Goal: Find specific page/section: Locate item on page

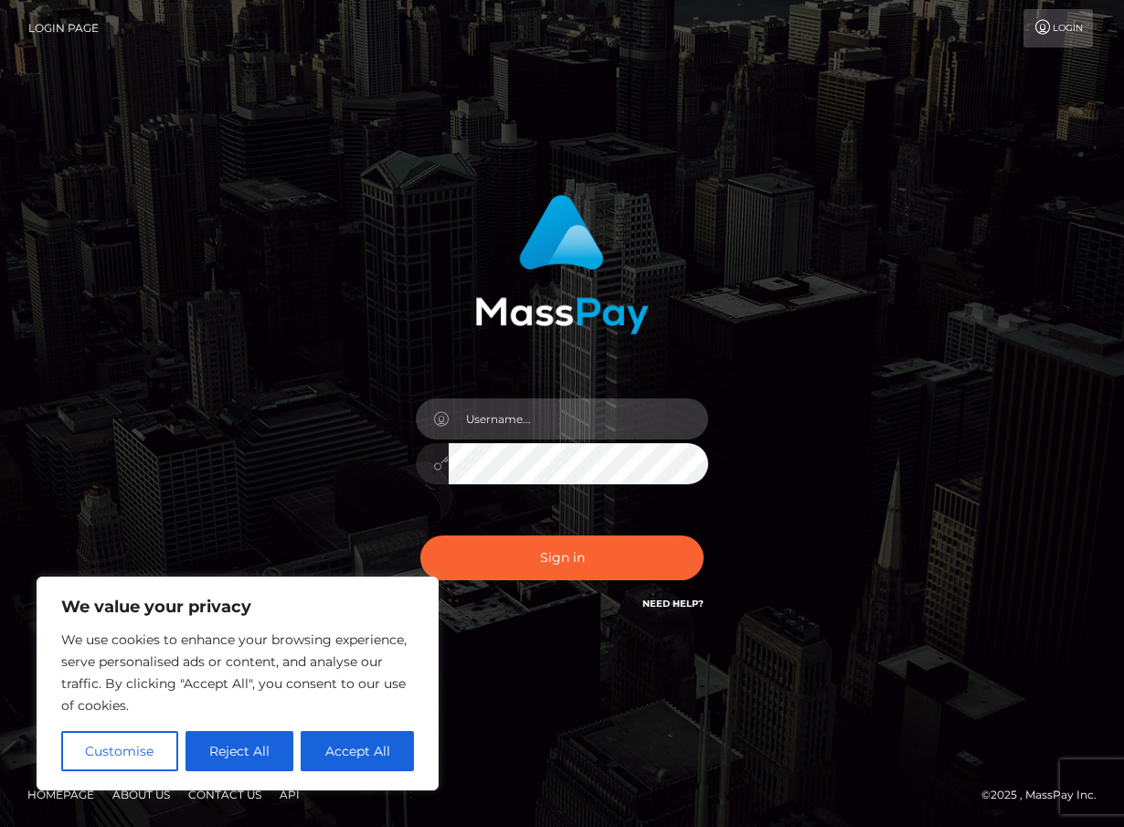
click at [481, 422] on input "text" at bounding box center [579, 419] width 260 height 41
type input "duquesne.rahm"
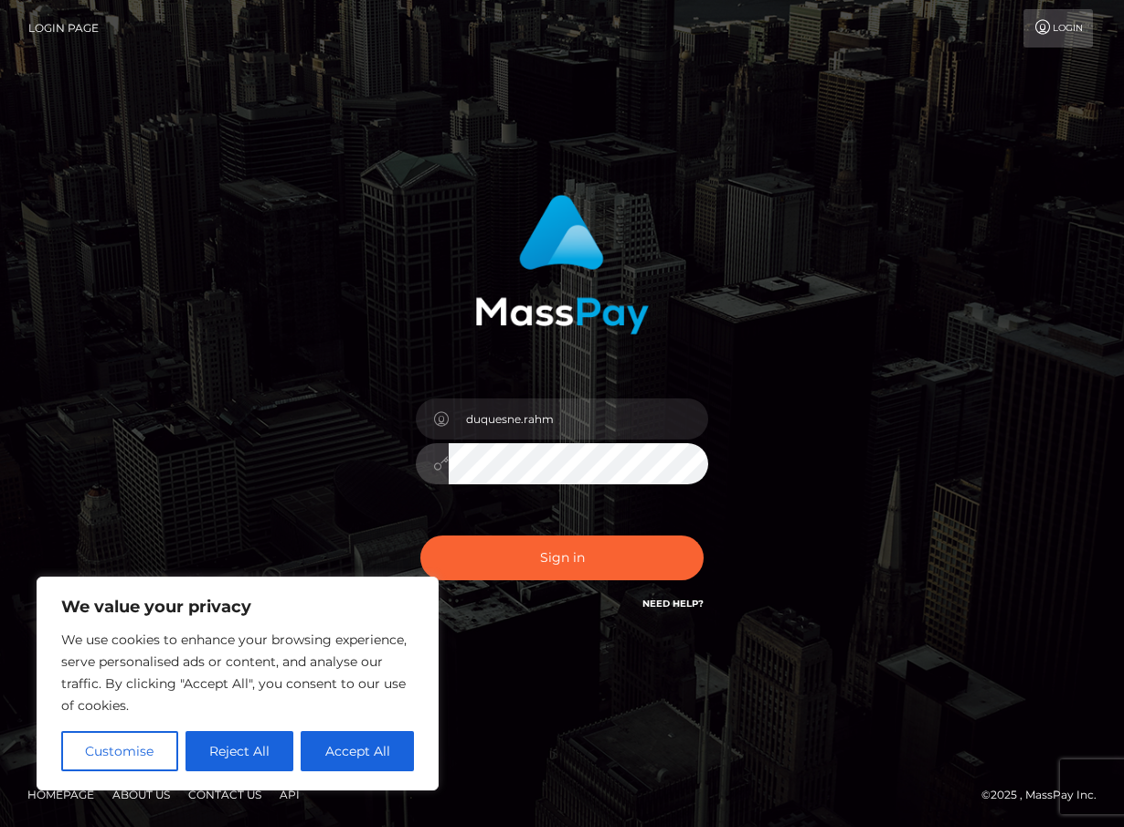
click at [420, 536] on button "Sign in" at bounding box center [561, 558] width 283 height 45
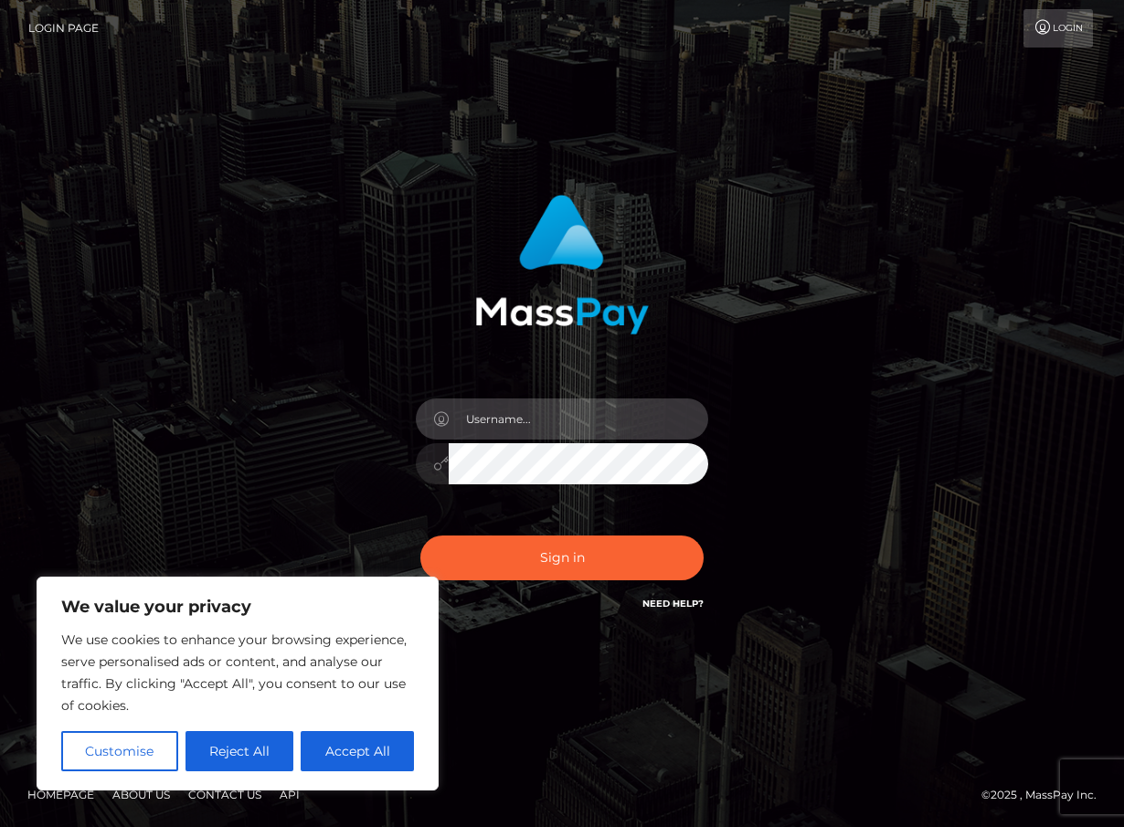
click at [495, 430] on input "text" at bounding box center [579, 419] width 260 height 41
type input "duquesne.rahm"
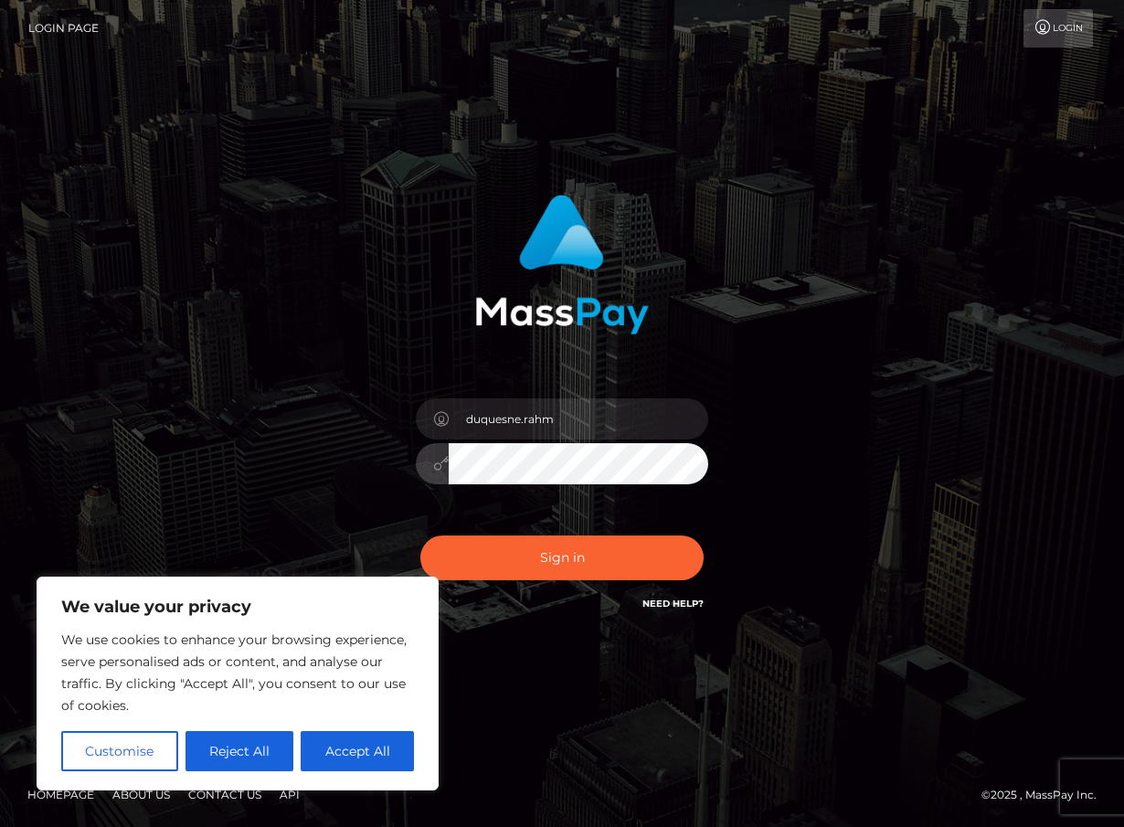
click at [420, 536] on button "Sign in" at bounding box center [561, 558] width 283 height 45
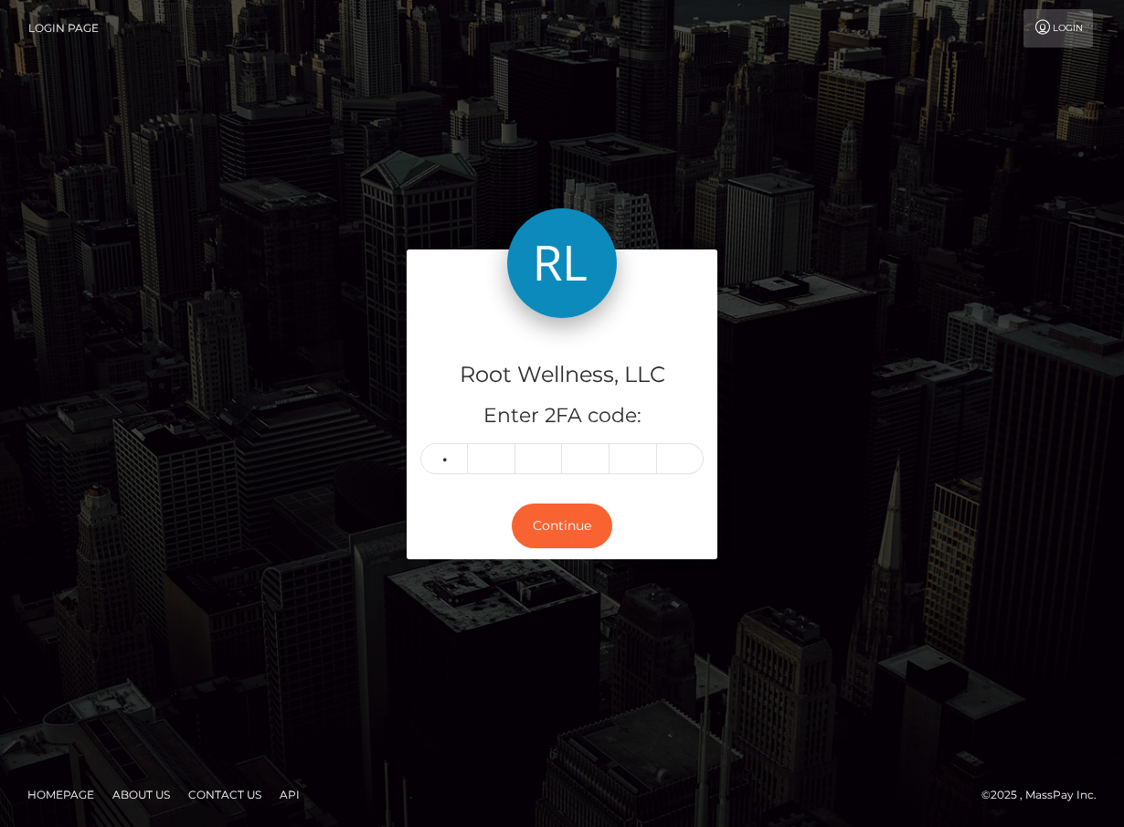
type input "8"
type input "4"
type input "1"
type input "5"
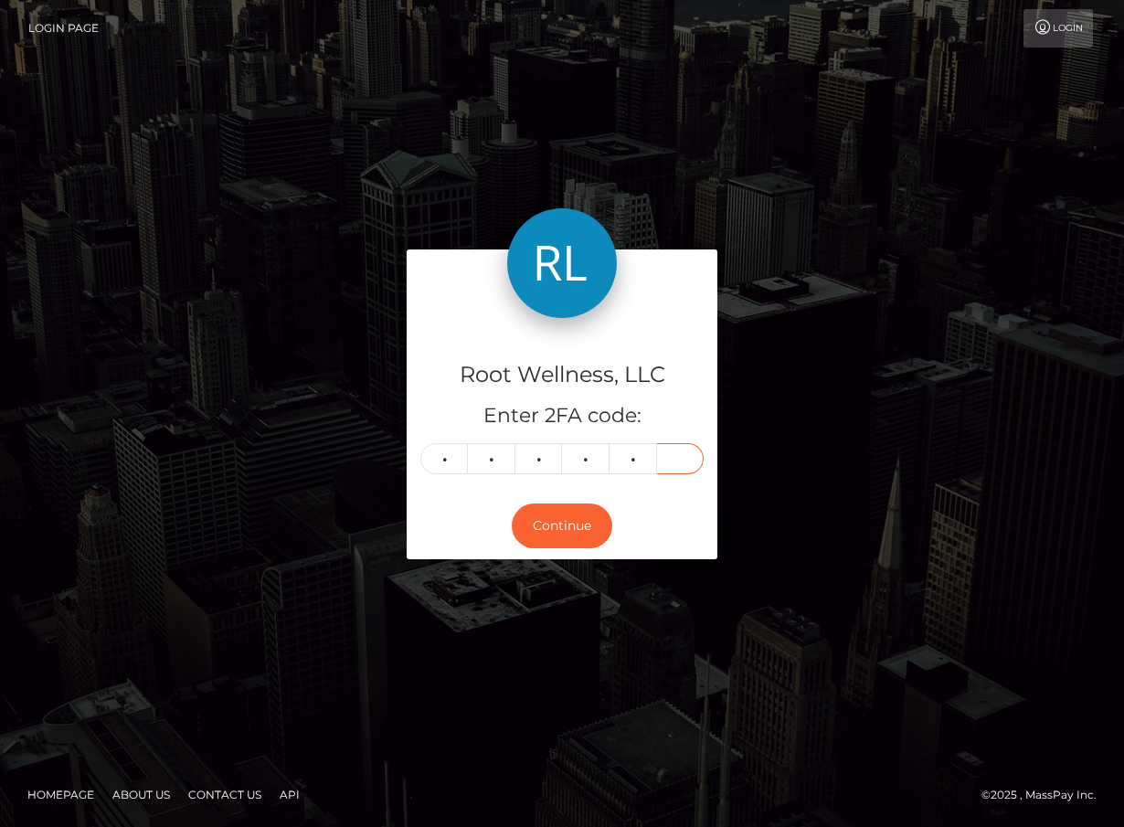
type input "9"
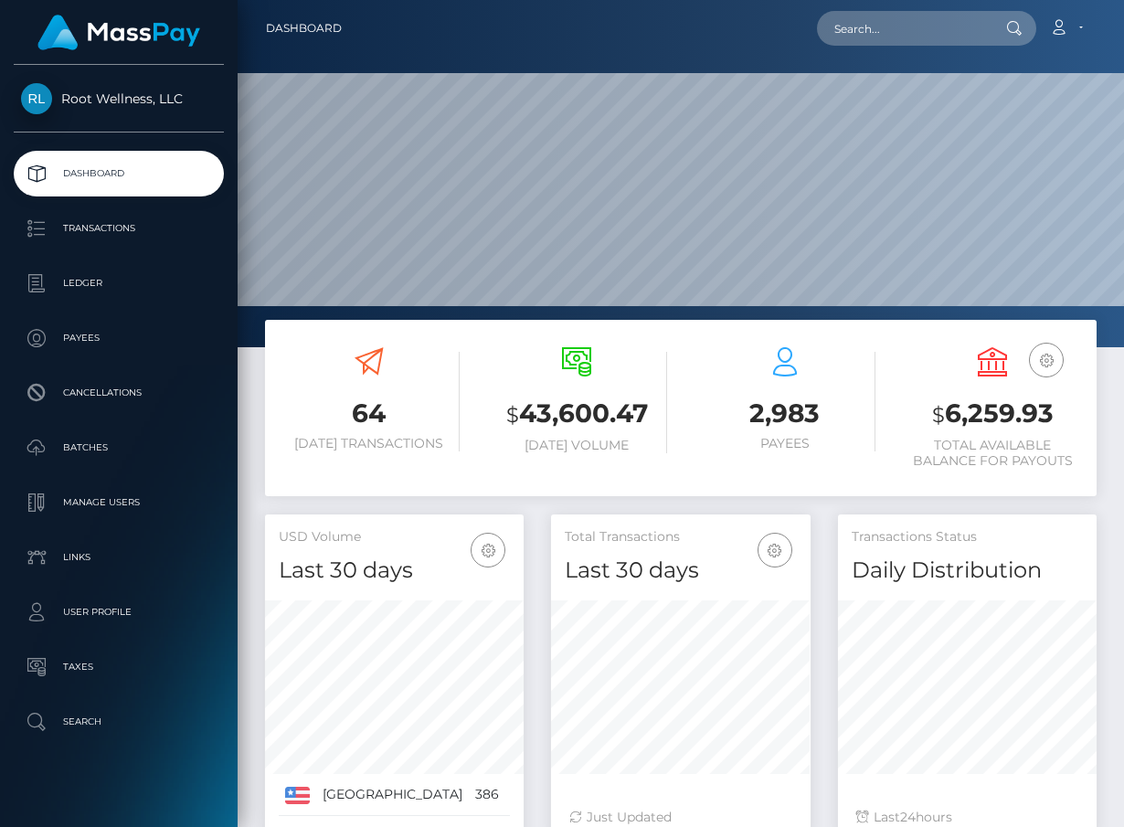
scroll to position [324, 259]
click at [912, 32] on input "text" at bounding box center [903, 28] width 172 height 35
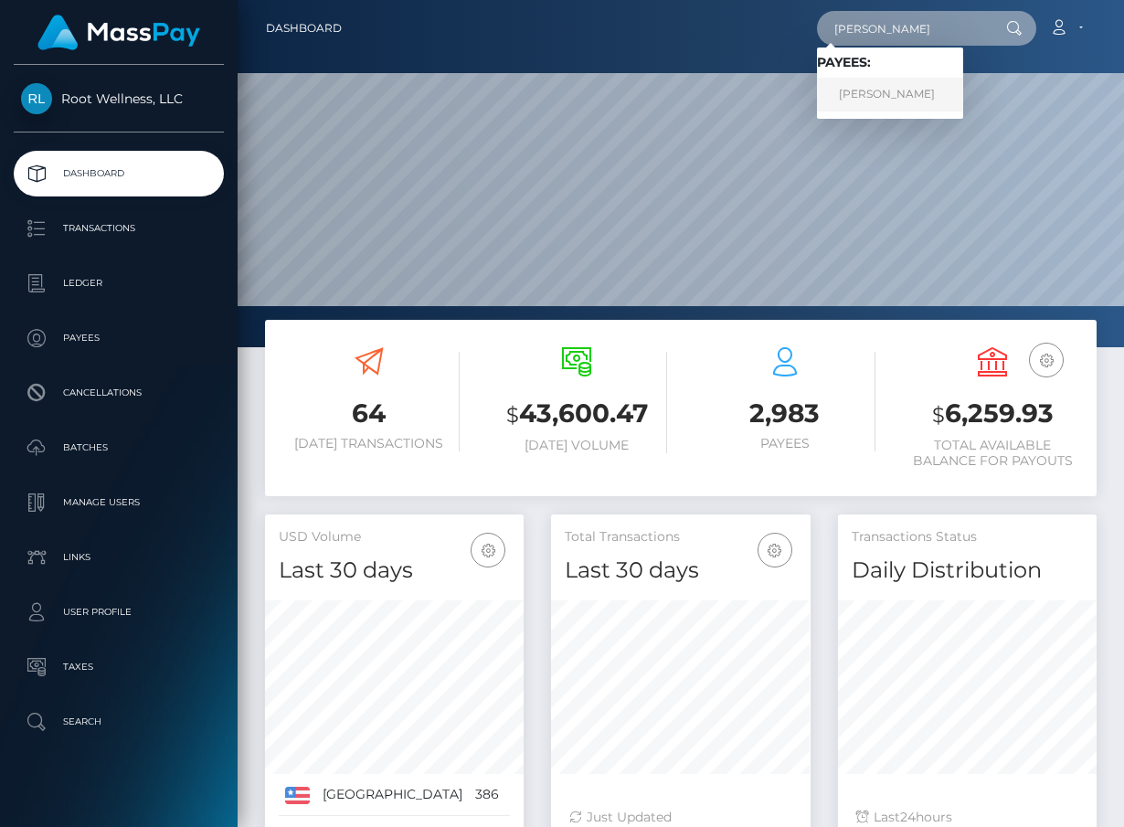
type input "[PERSON_NAME]"
click at [914, 90] on link "[PERSON_NAME]" at bounding box center [890, 95] width 146 height 34
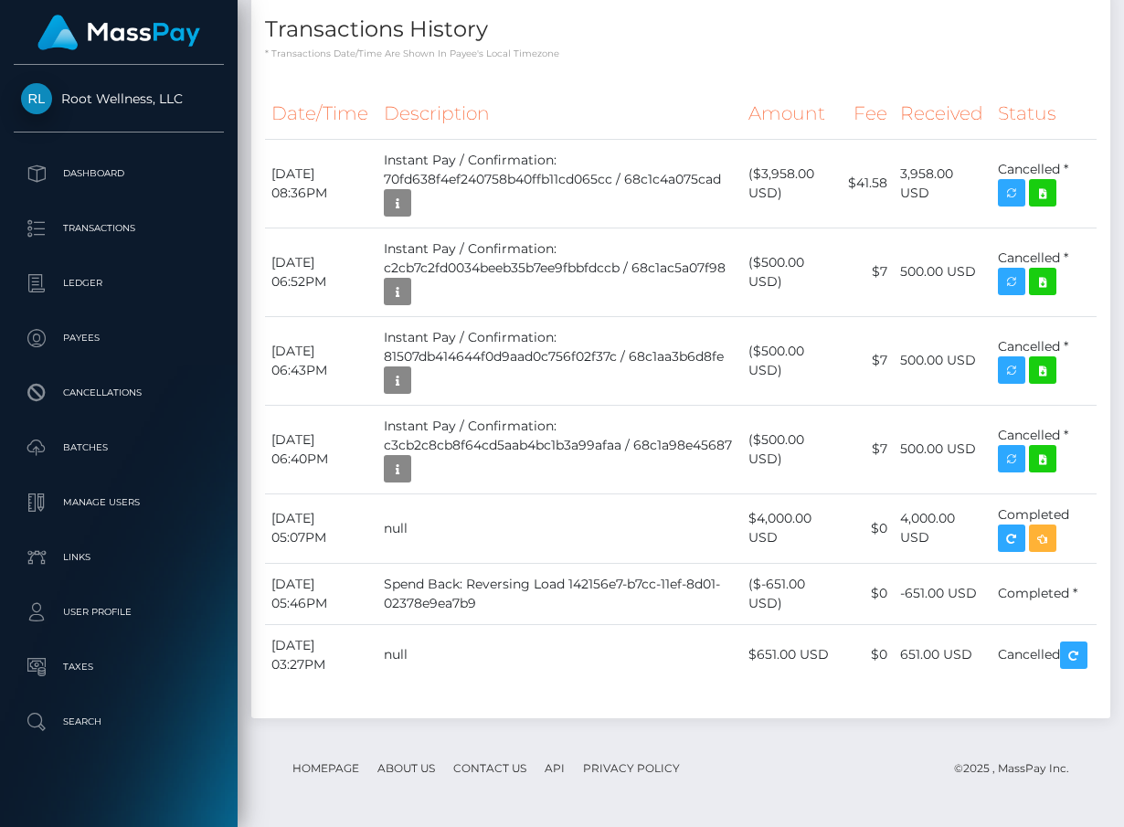
scroll to position [2284, 0]
click at [409, 215] on icon "button" at bounding box center [398, 203] width 22 height 23
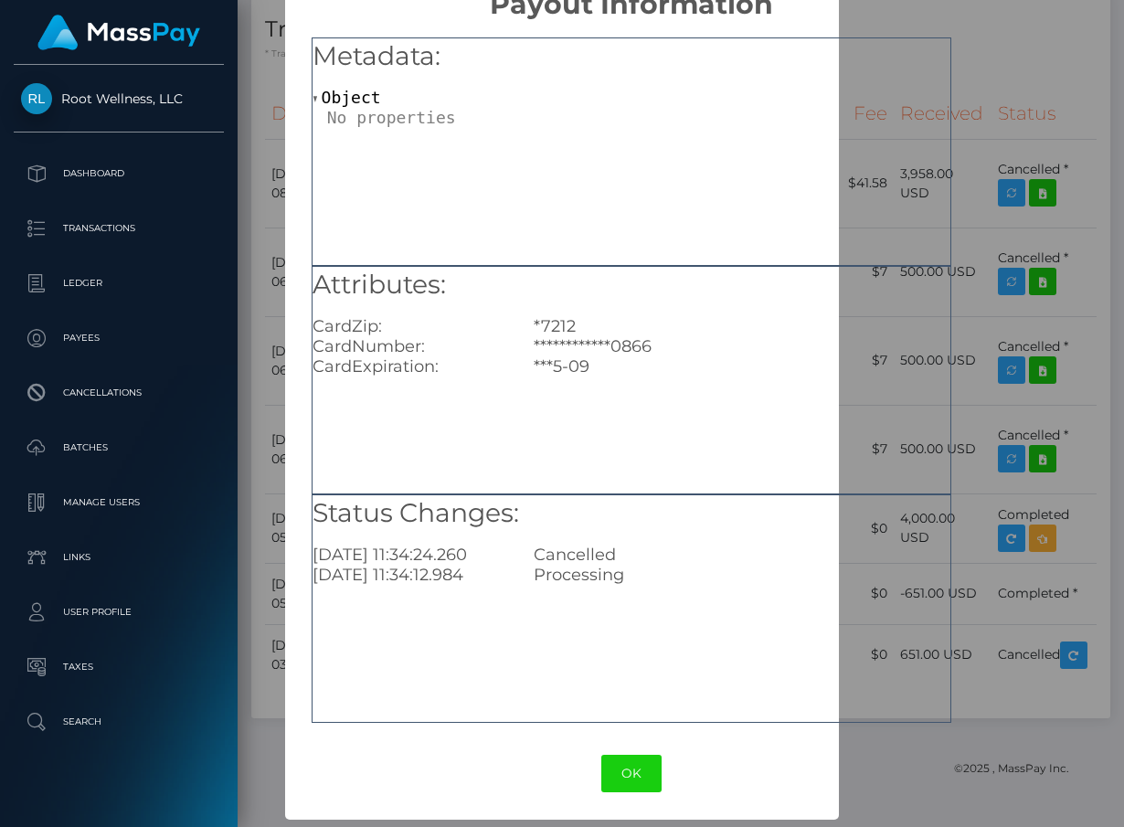
scroll to position [41, 0]
click at [614, 772] on button "OK" at bounding box center [631, 774] width 60 height 37
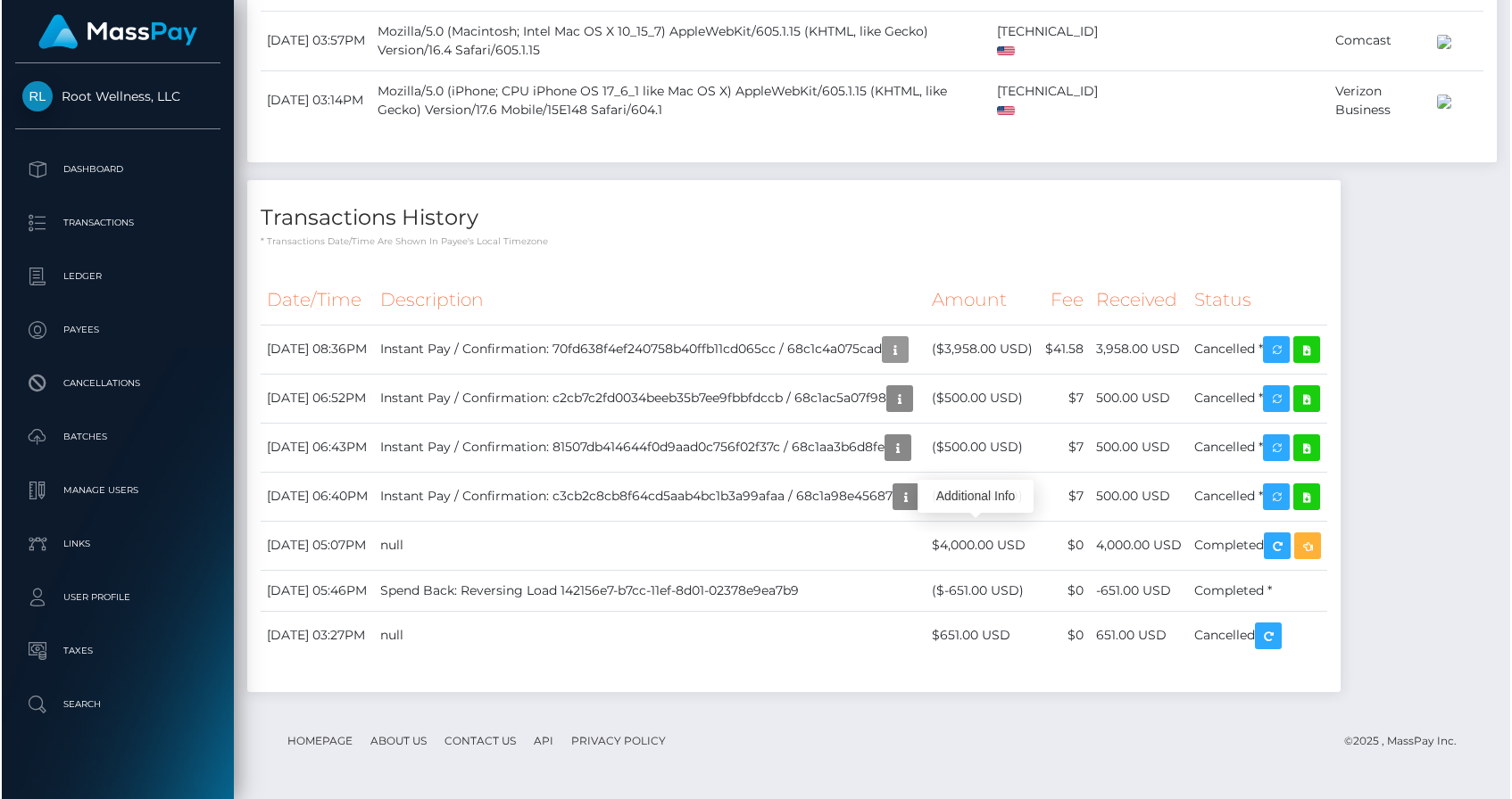
scroll to position [214, 390]
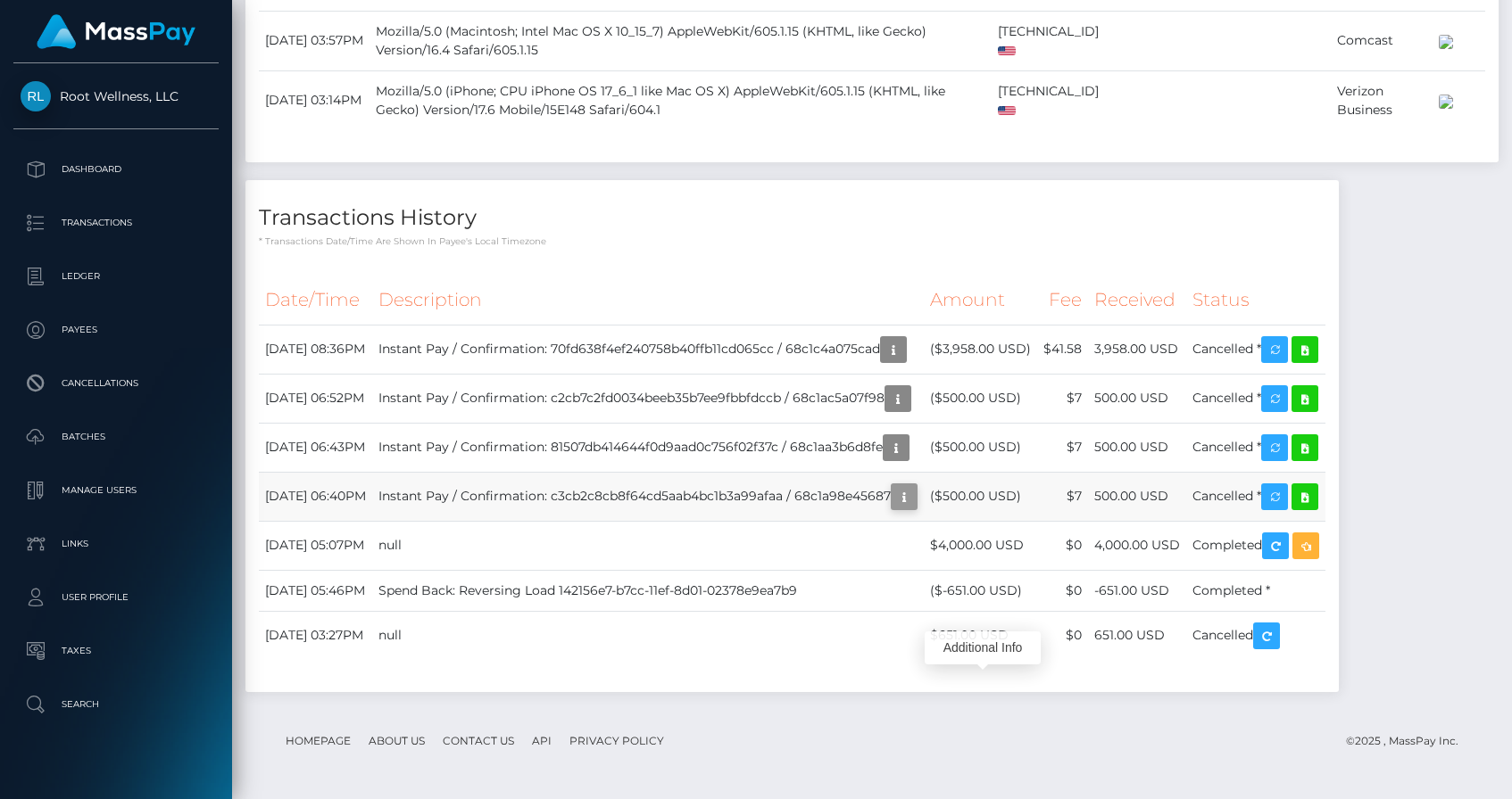
click at [915, 499] on icon "button" at bounding box center [904, 497] width 21 height 22
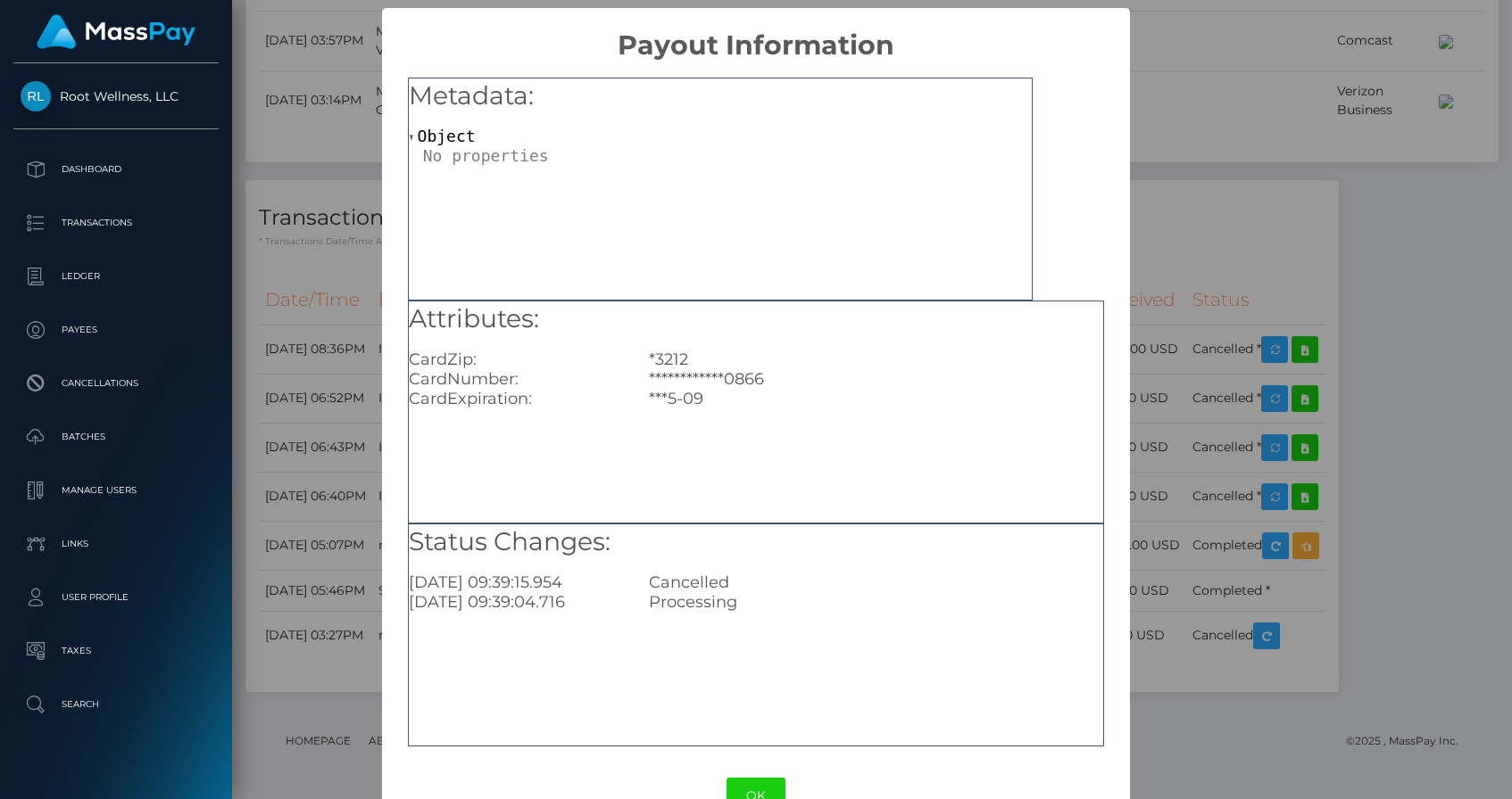
click at [1096, 400] on div "**********" at bounding box center [756, 399] width 1512 height 799
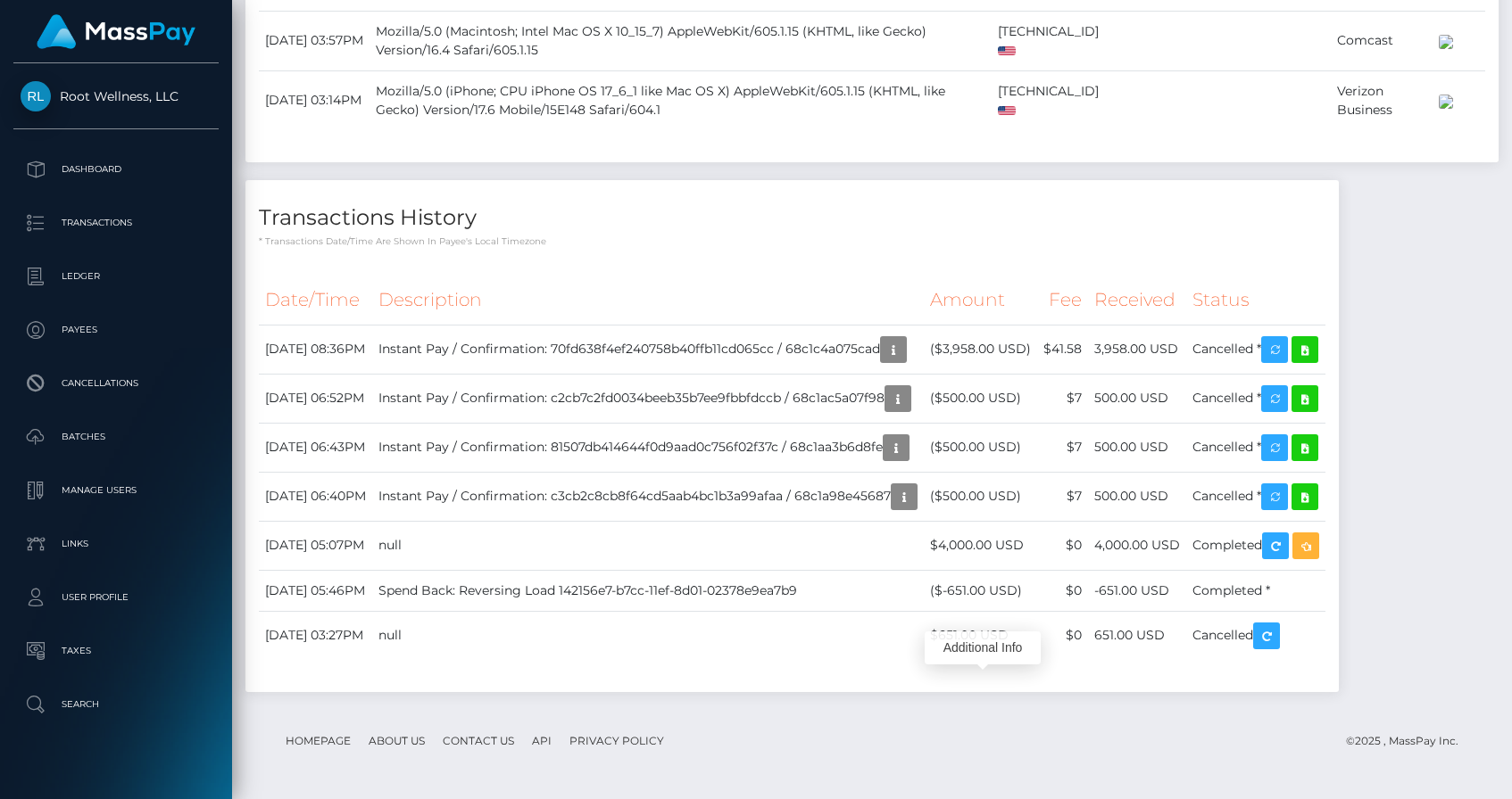
click at [978, 626] on div "Additional Info" at bounding box center [982, 649] width 116 height 45
click at [907, 452] on icon "button" at bounding box center [896, 448] width 21 height 22
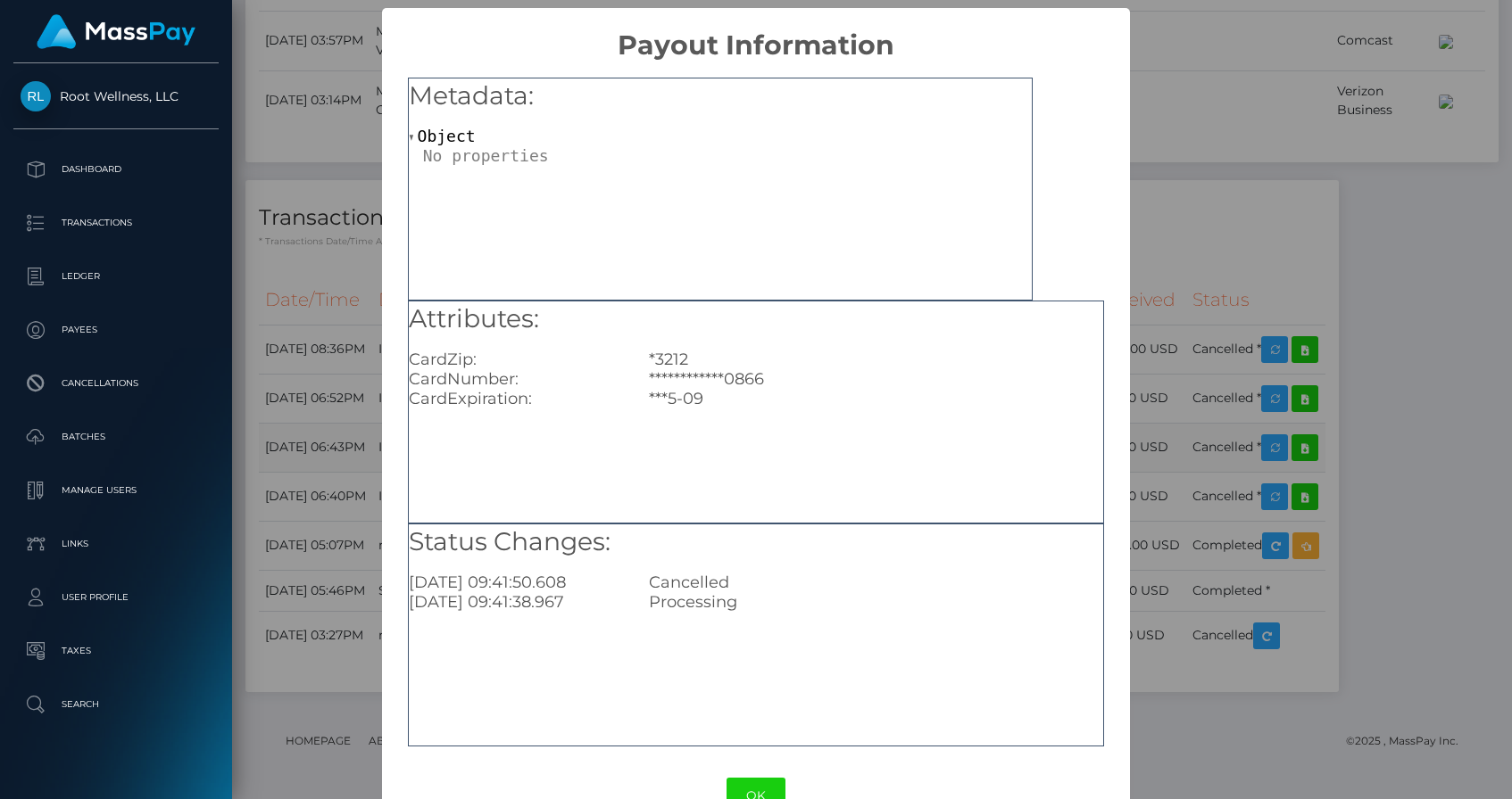
scroll to position [49, 0]
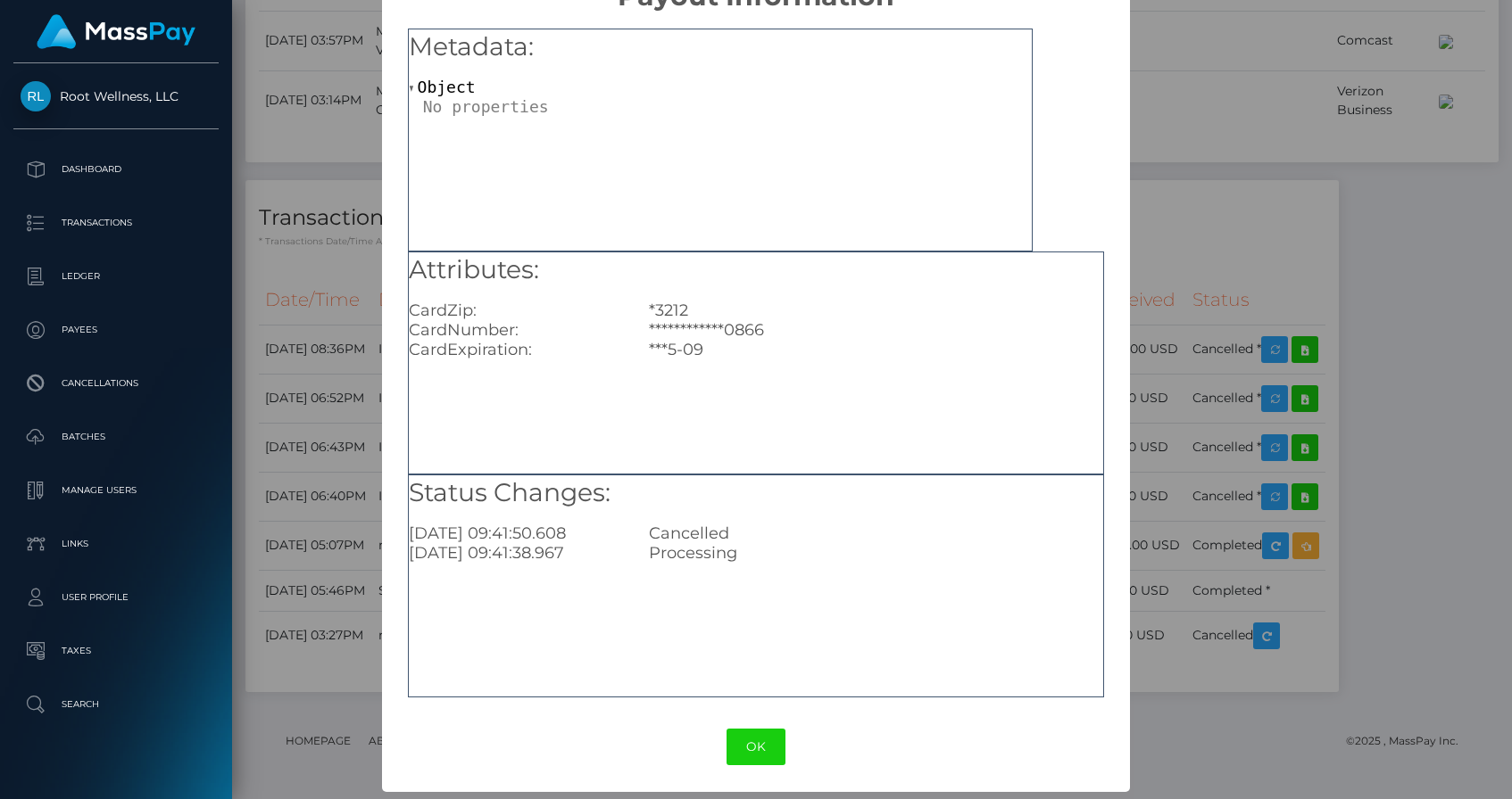
click at [1096, 409] on div "**********" at bounding box center [756, 399] width 1512 height 799
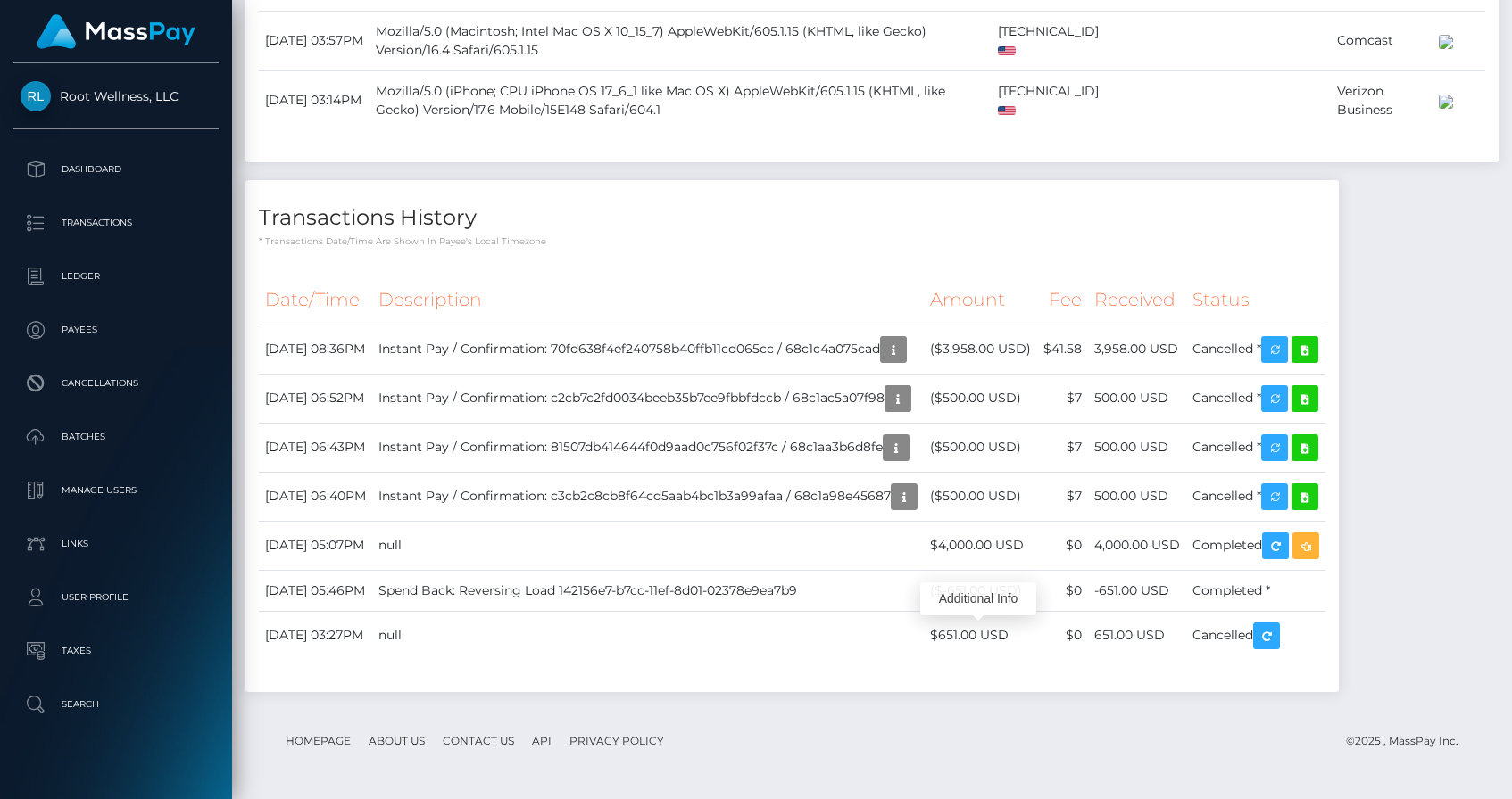
click at [976, 577] on div "Additional Info" at bounding box center [977, 599] width 116 height 45
click at [909, 398] on icon "button" at bounding box center [898, 399] width 21 height 22
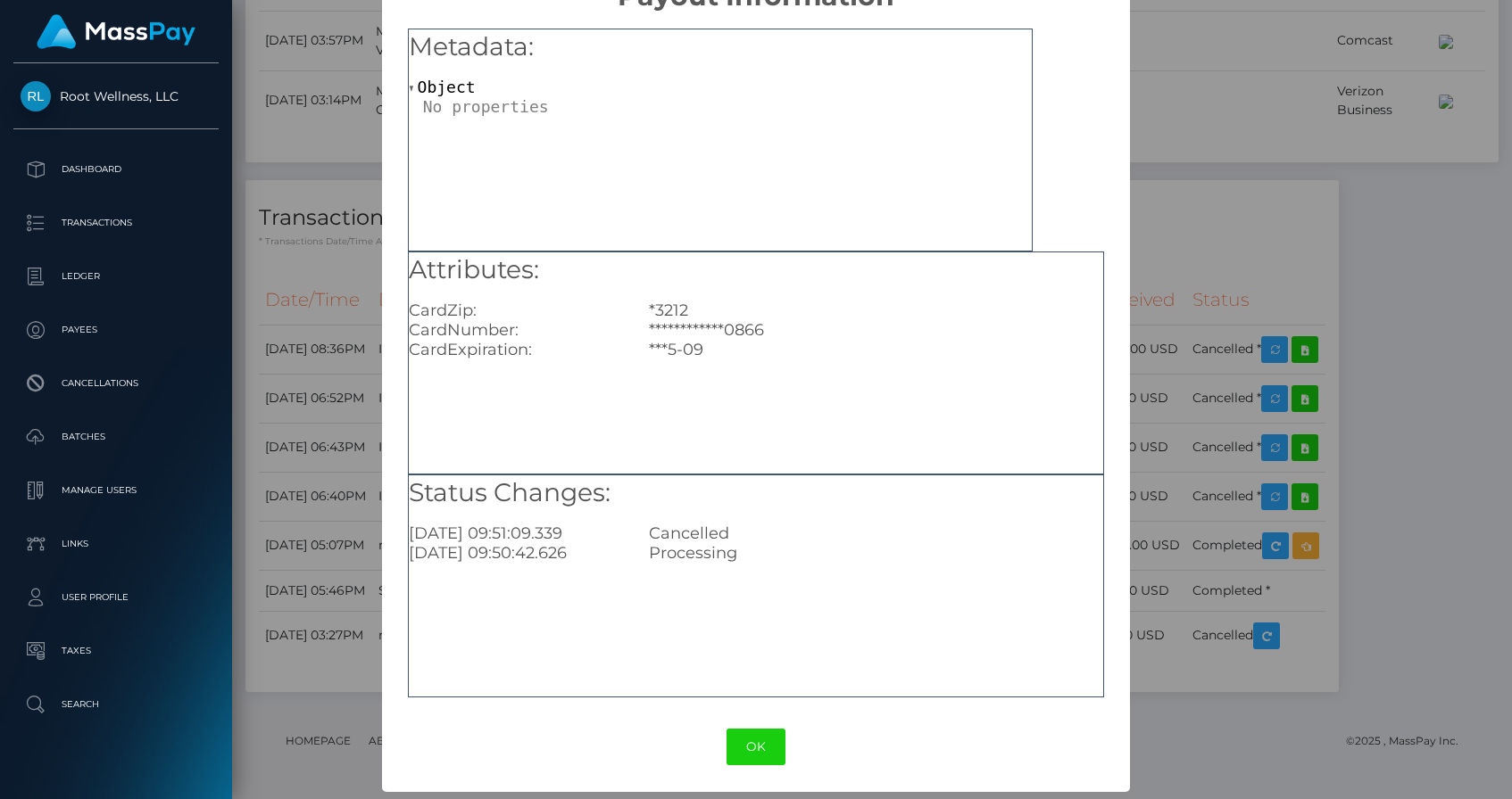
scroll to position [47, 0]
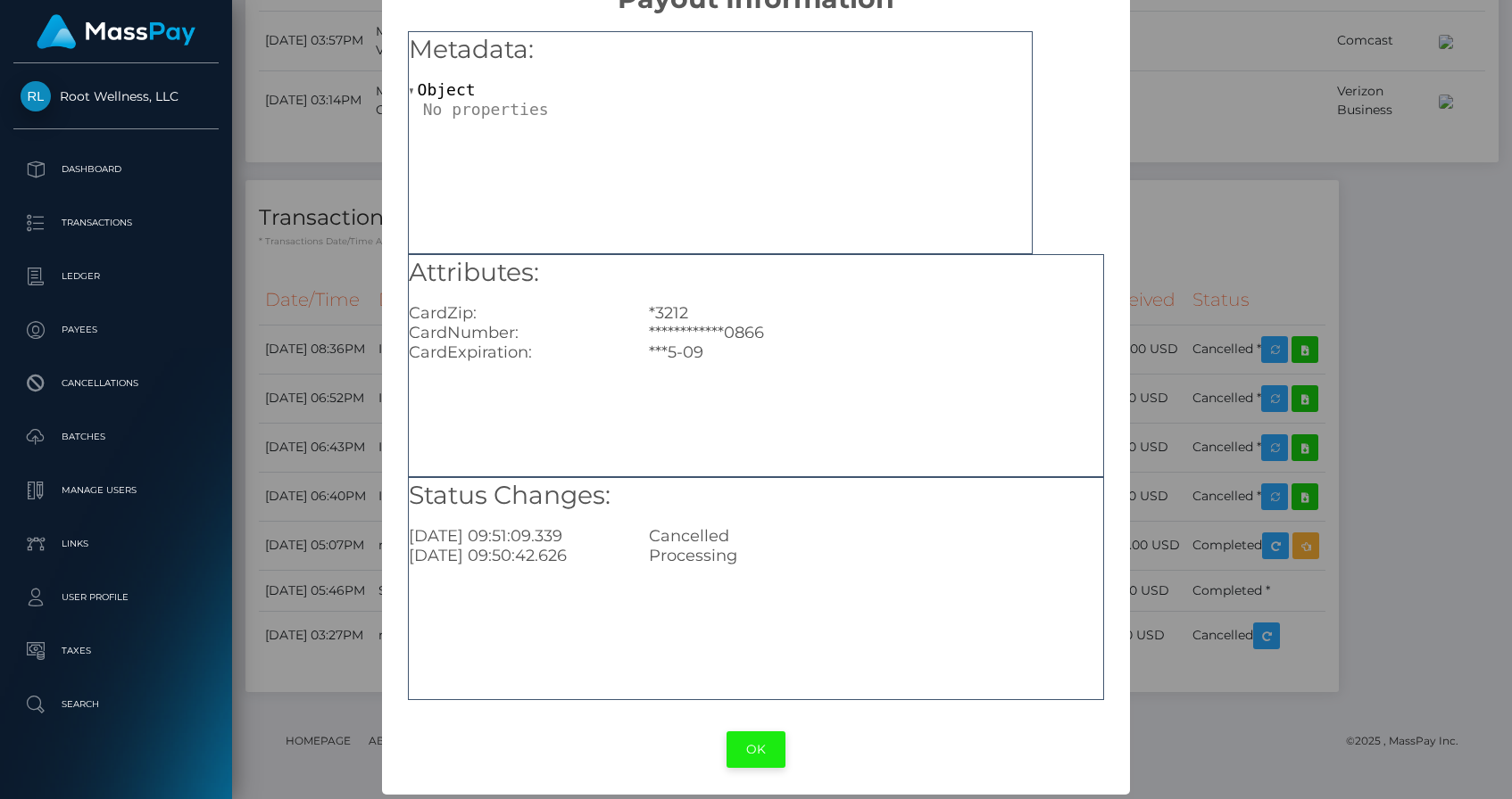
click at [759, 735] on button "OK" at bounding box center [756, 749] width 59 height 36
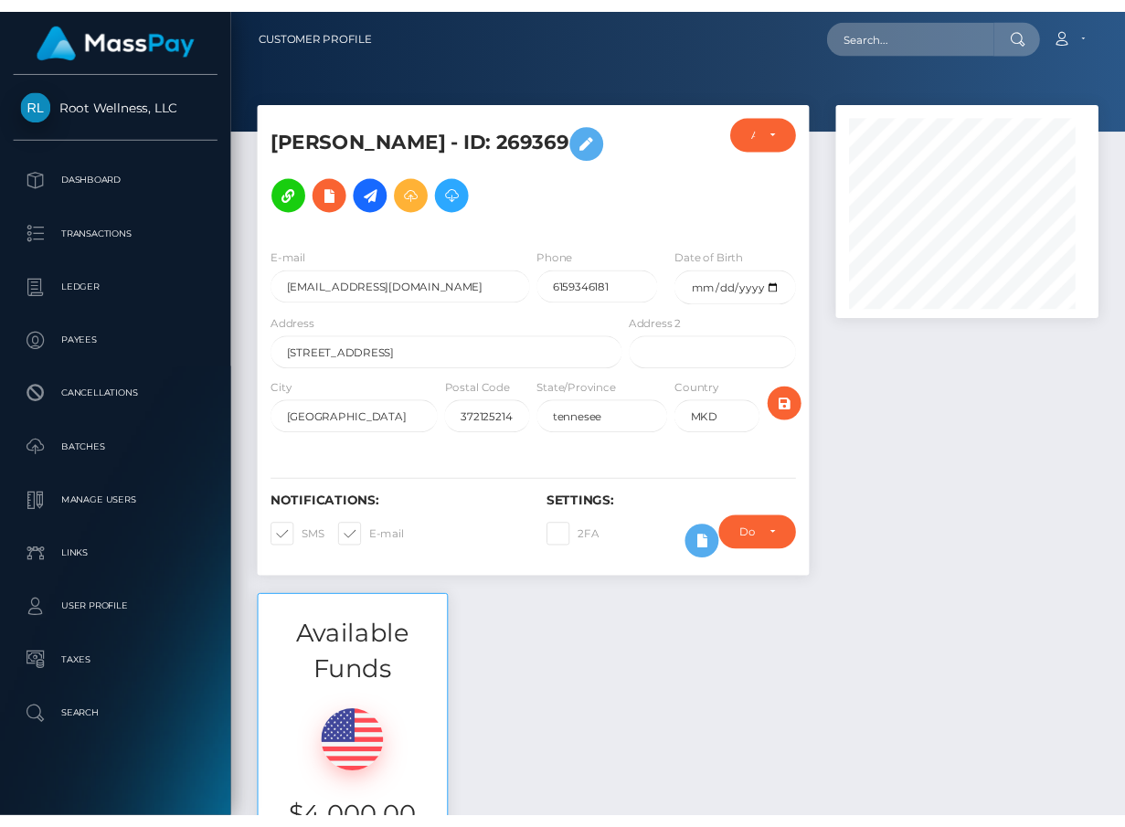
scroll to position [913909, 913868]
